Goal: Find specific fact: Find specific page/section

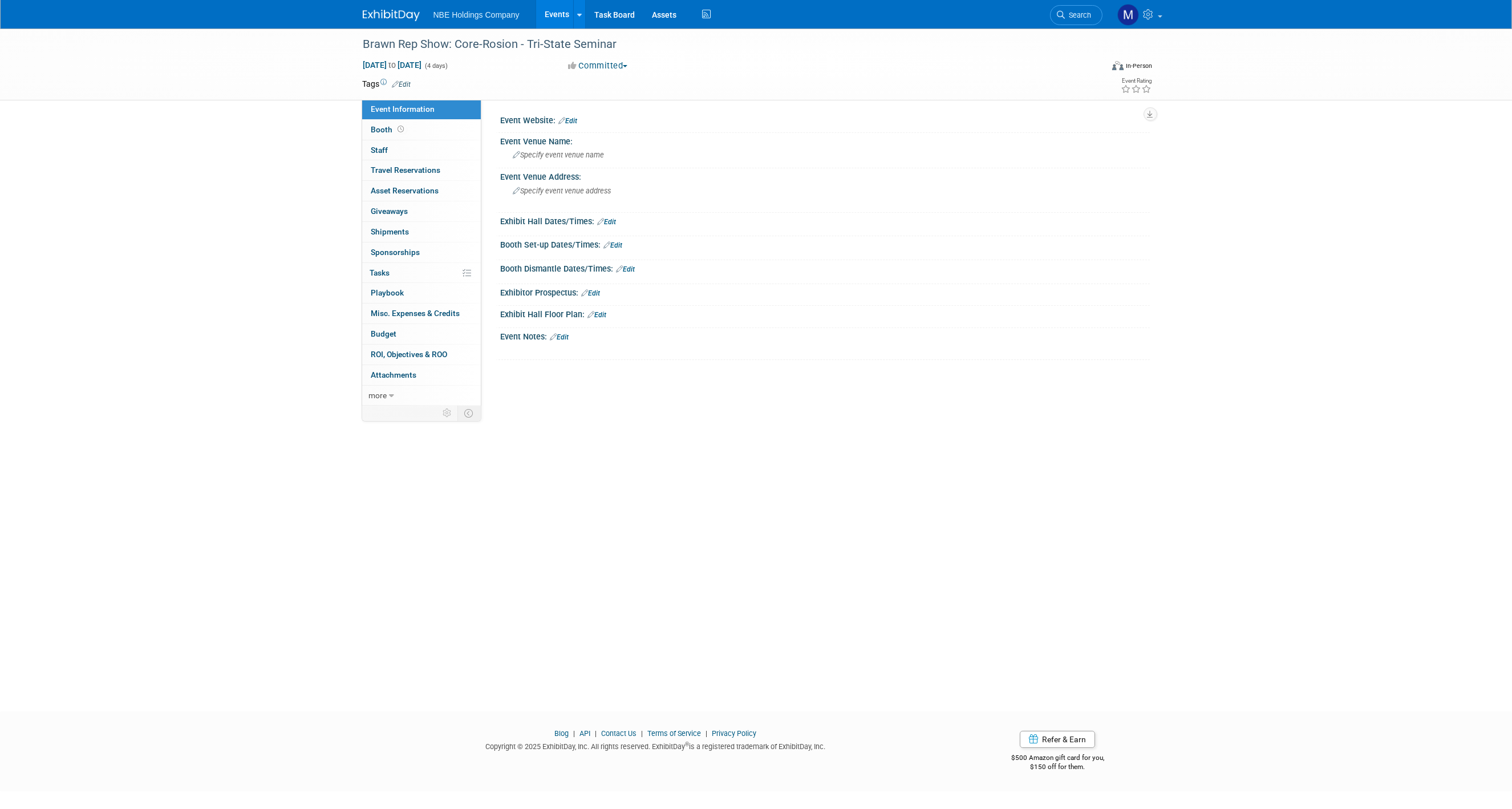
click at [561, 12] on link "Events" at bounding box center [557, 14] width 41 height 29
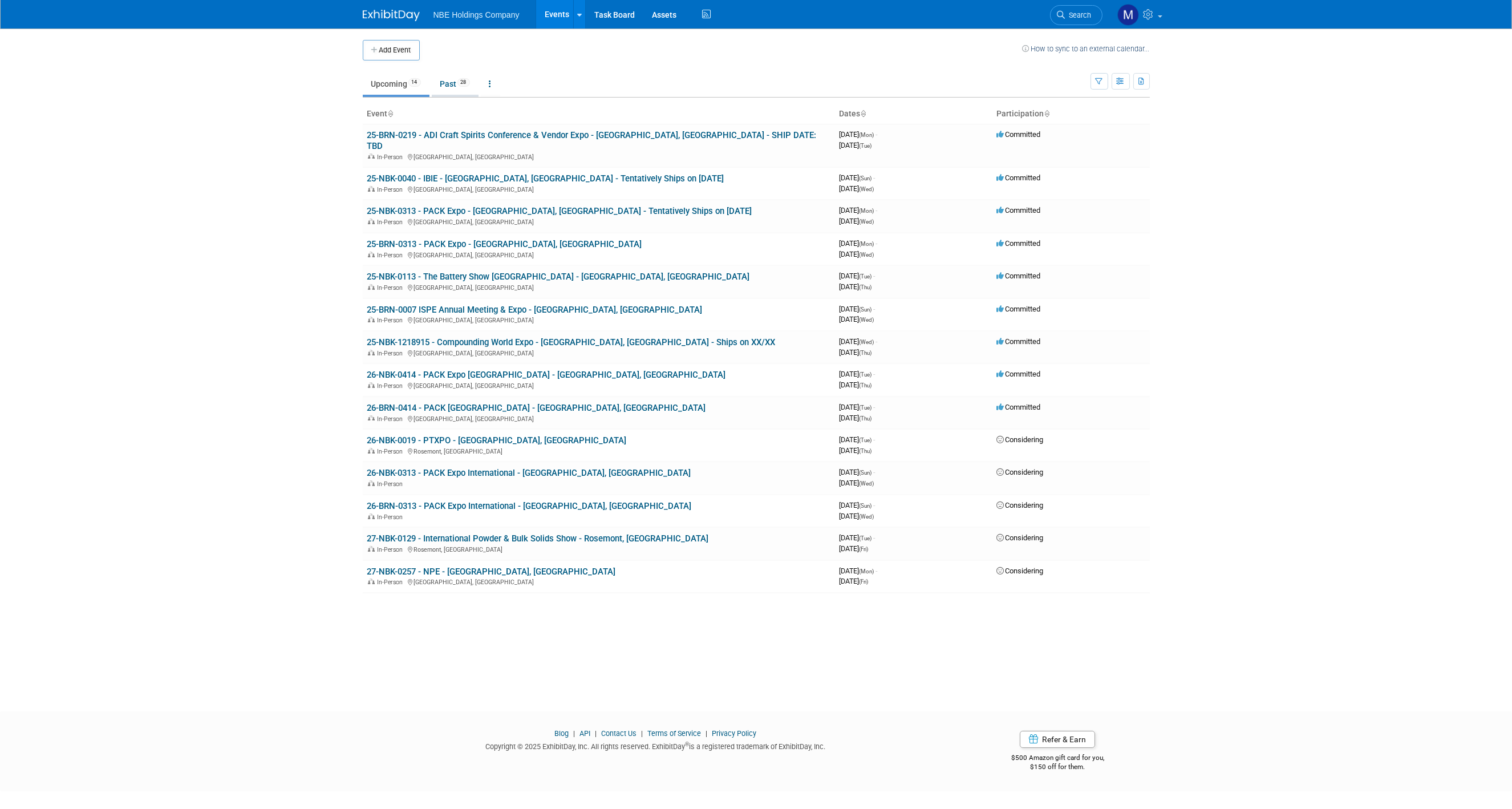
click at [450, 81] on link "Past 28" at bounding box center [455, 84] width 47 height 22
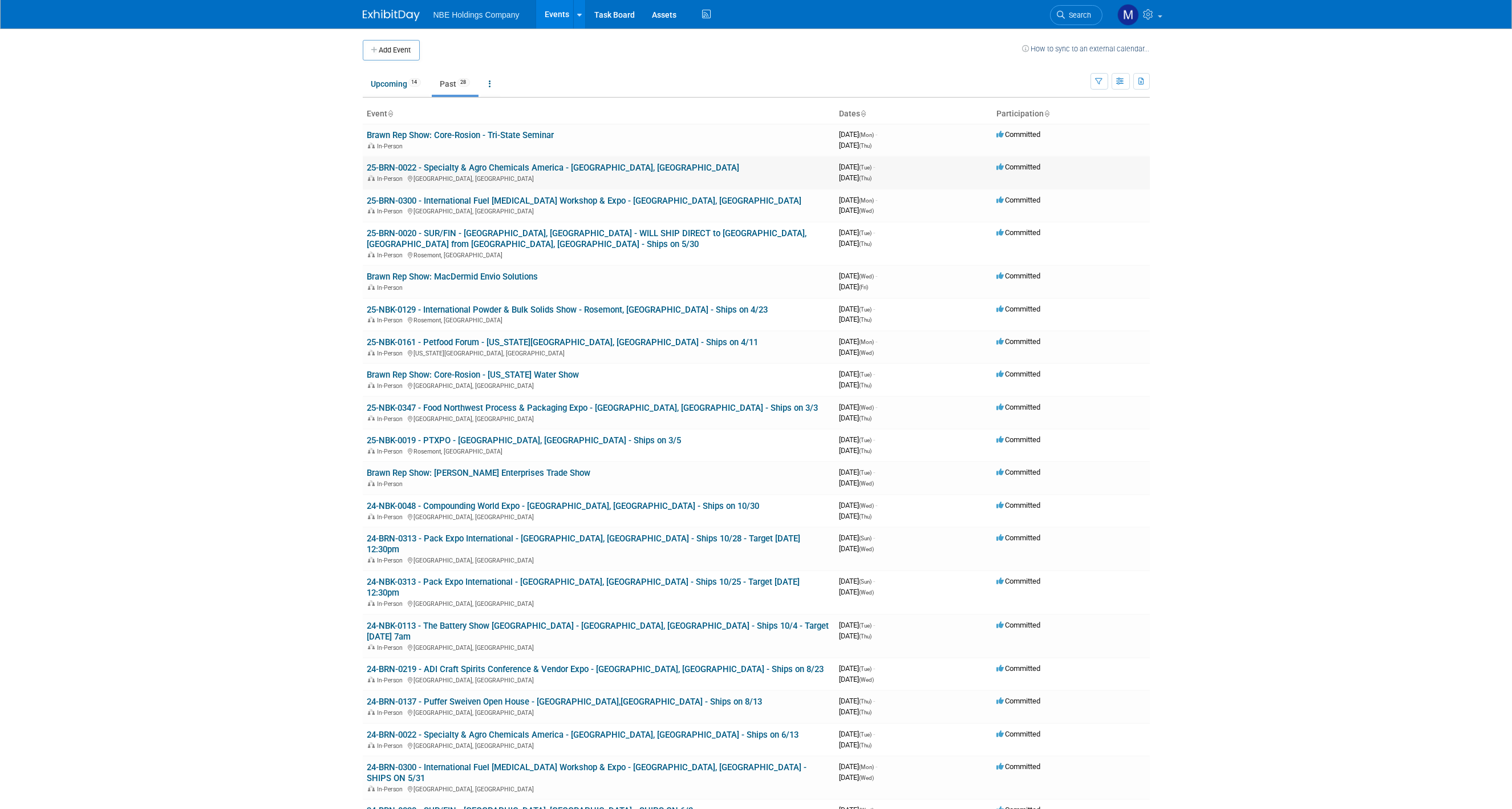
click at [504, 165] on link "25-BRN-0022 - Specialty & Agro Chemicals America - [GEOGRAPHIC_DATA], [GEOGRAPH…" at bounding box center [553, 167] width 373 height 10
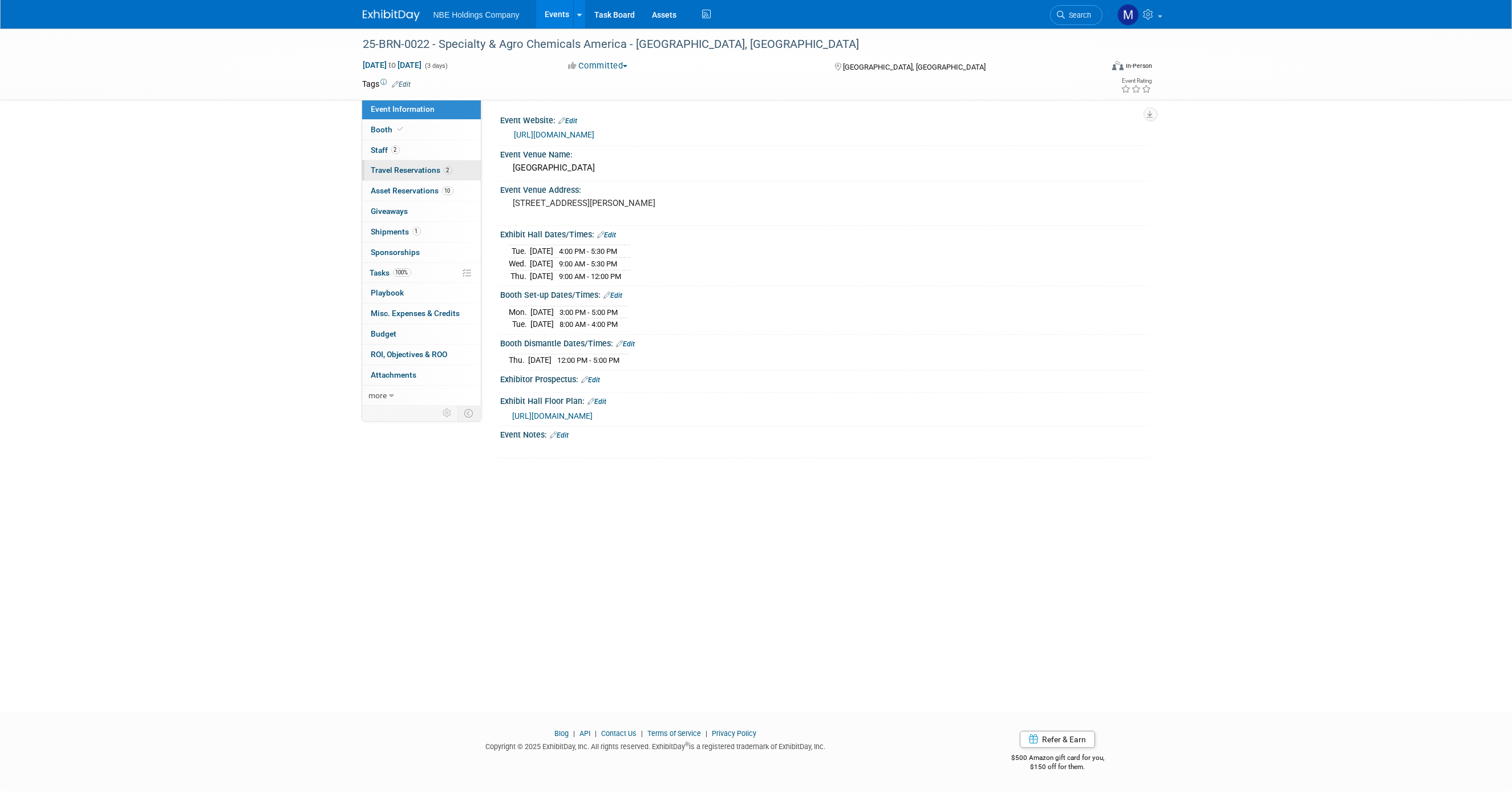
click at [377, 168] on span "Travel Reservations 2" at bounding box center [412, 170] width 81 height 9
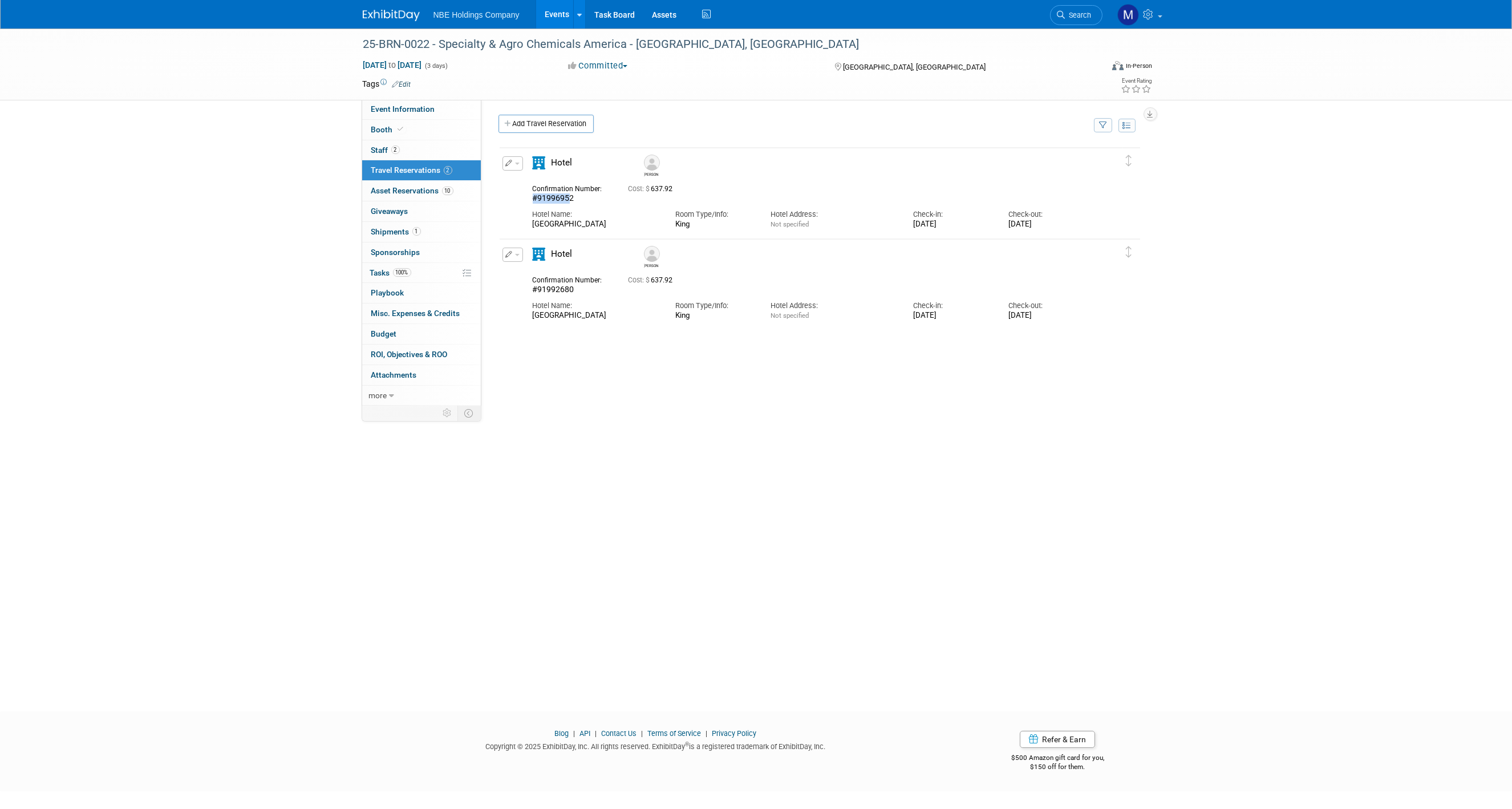
drag, startPoint x: 571, startPoint y: 197, endPoint x: 535, endPoint y: 201, distance: 36.2
click at [535, 201] on span "#91996952" at bounding box center [553, 198] width 41 height 9
drag, startPoint x: 535, startPoint y: 201, endPoint x: 572, endPoint y: 199, distance: 37.1
click at [572, 199] on span "#91996952" at bounding box center [553, 198] width 41 height 9
drag, startPoint x: 574, startPoint y: 199, endPoint x: 538, endPoint y: 197, distance: 36.1
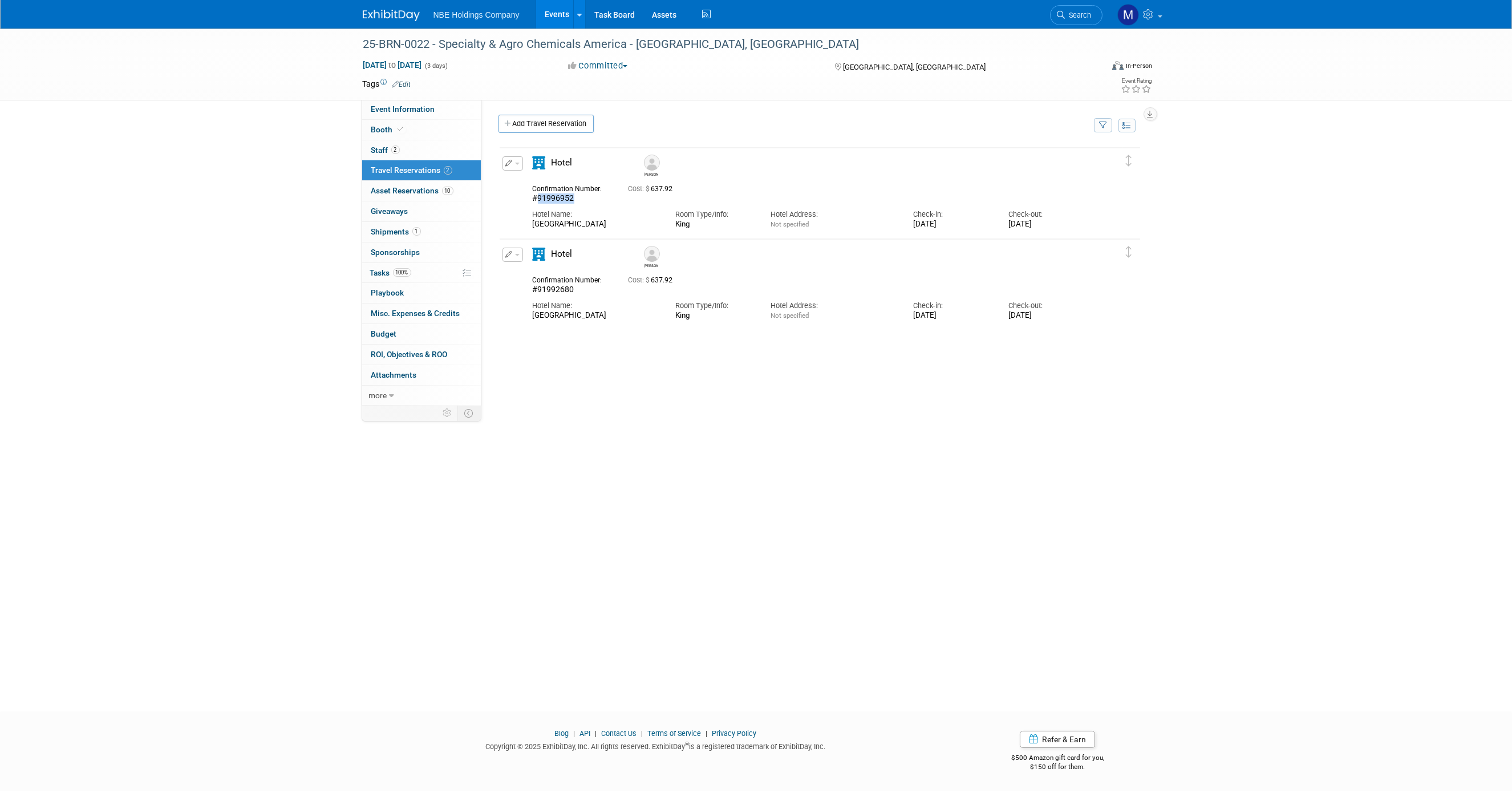
click at [538, 197] on div "#91996952" at bounding box center [572, 198] width 79 height 10
copy span "91996952"
click at [615, 222] on div "AC Hotel Savannah Historic District" at bounding box center [595, 224] width 125 height 10
